Goal: Check status

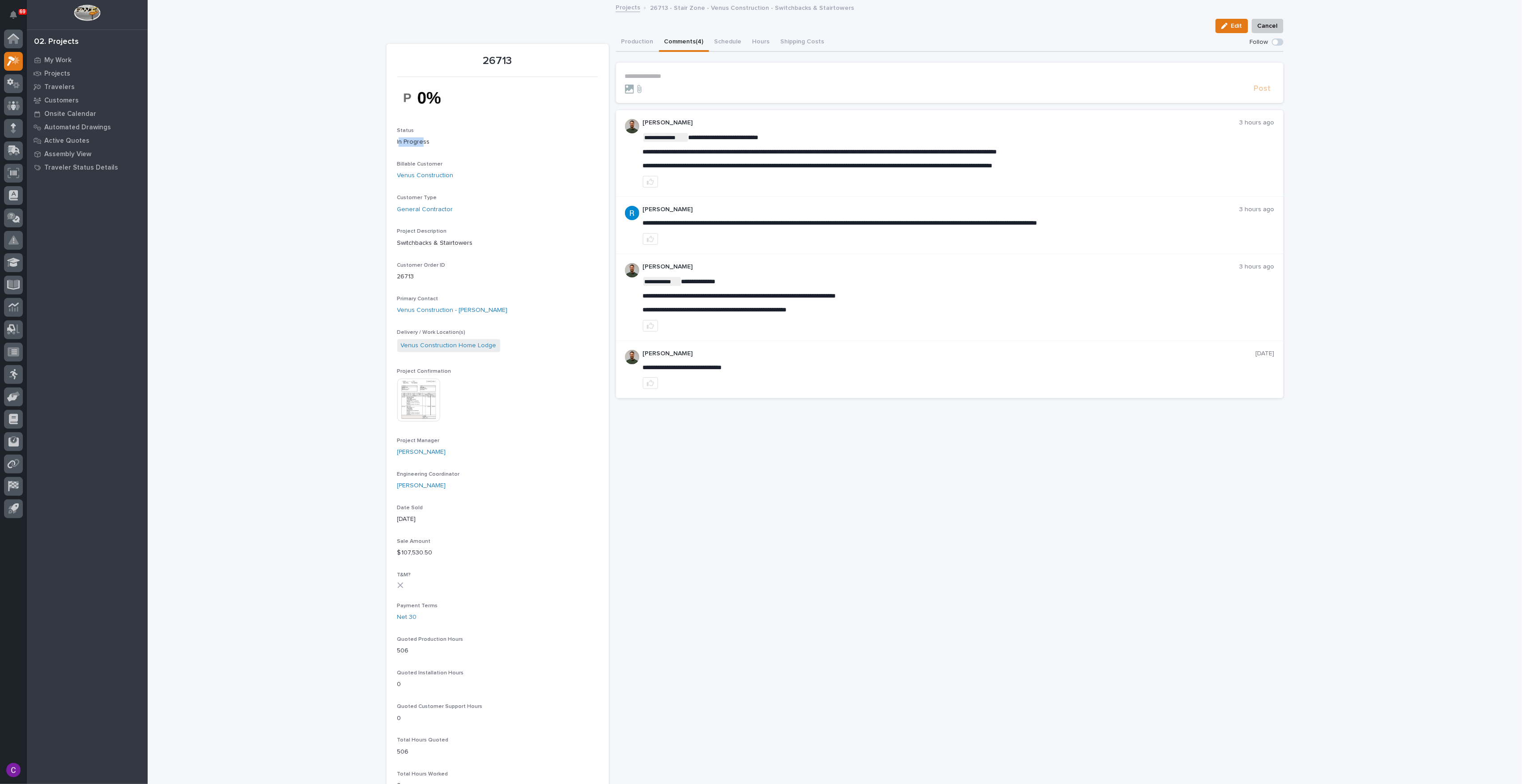
drag, startPoint x: 395, startPoint y: 142, endPoint x: 418, endPoint y: 143, distance: 23.0
click at [418, 143] on p "In Progress" at bounding box center [497, 142] width 201 height 9
drag, startPoint x: 418, startPoint y: 143, endPoint x: 412, endPoint y: 142, distance: 6.1
click at [412, 142] on p "In Progress" at bounding box center [497, 142] width 201 height 9
drag, startPoint x: 402, startPoint y: 139, endPoint x: 419, endPoint y: 142, distance: 17.3
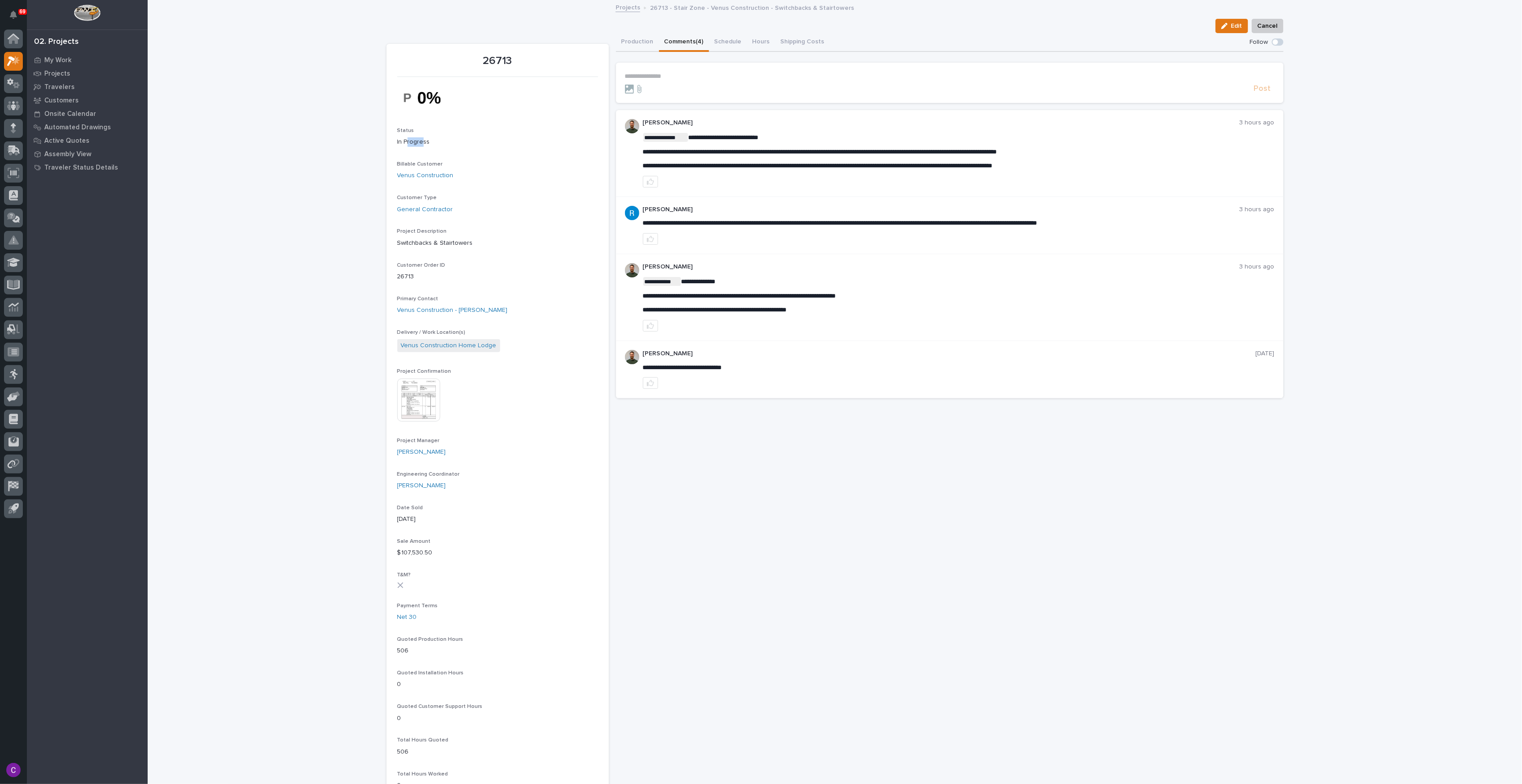
click at [419, 142] on p "In Progress" at bounding box center [497, 142] width 201 height 9
drag, startPoint x: 419, startPoint y: 142, endPoint x: 405, endPoint y: 142, distance: 14.0
click at [405, 142] on p "In Progress" at bounding box center [497, 142] width 201 height 9
drag, startPoint x: 399, startPoint y: 140, endPoint x: 415, endPoint y: 144, distance: 16.5
click at [415, 144] on p "In Progress" at bounding box center [497, 142] width 201 height 9
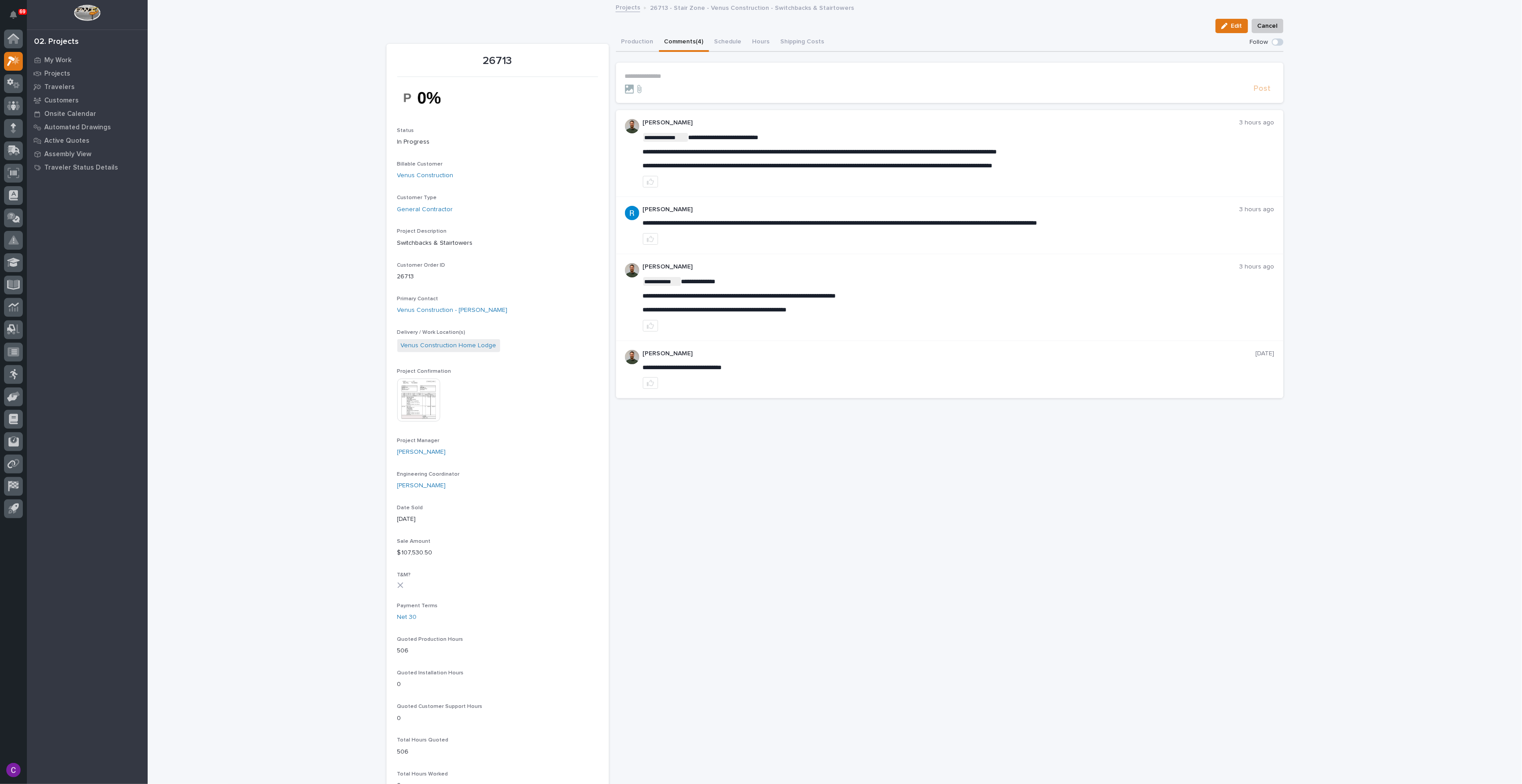
drag, startPoint x: 415, startPoint y: 144, endPoint x: 471, endPoint y: 174, distance: 63.5
click at [471, 174] on div "Venus Construction" at bounding box center [497, 175] width 201 height 9
